Goal: Transaction & Acquisition: Book appointment/travel/reservation

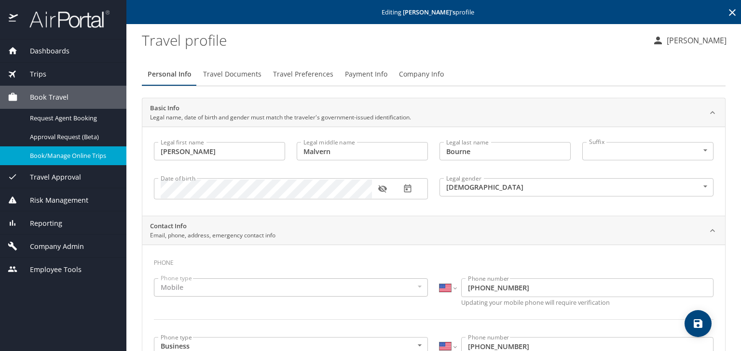
select select "US"
select select "CN"
click at [48, 159] on span "Book/Manage Online Trips" at bounding box center [72, 155] width 85 height 9
